Goal: Navigation & Orientation: Find specific page/section

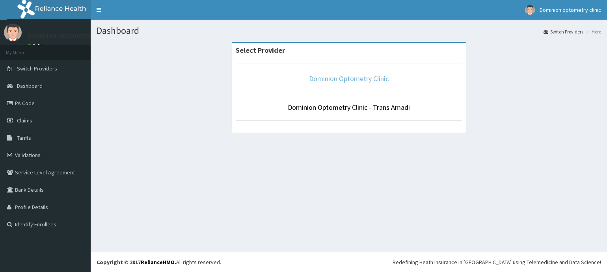
click at [342, 77] on link "Dominion Optometry Clinic" at bounding box center [349, 78] width 80 height 9
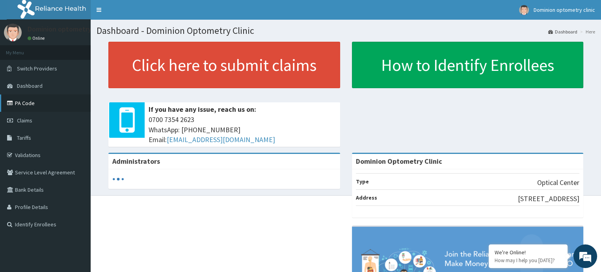
click at [27, 105] on link "PA Code" at bounding box center [45, 103] width 91 height 17
